Goal: Find specific page/section

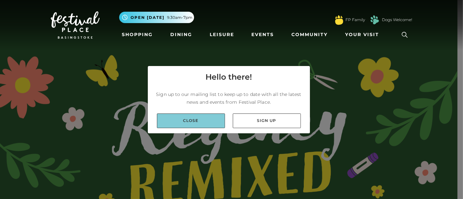
click at [209, 120] on link "Close" at bounding box center [191, 121] width 68 height 15
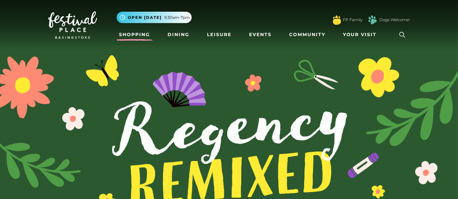
click at [141, 37] on link "Shopping" at bounding box center [135, 35] width 36 height 12
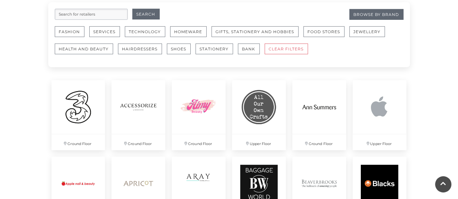
scroll to position [409, 0]
click at [357, 32] on button "Jewellery" at bounding box center [367, 31] width 36 height 11
